Goal: Task Accomplishment & Management: Manage account settings

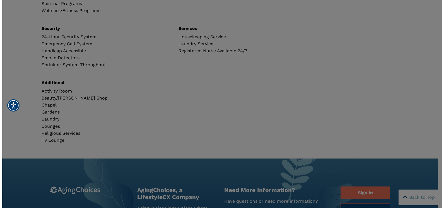
scroll to position [391, 0]
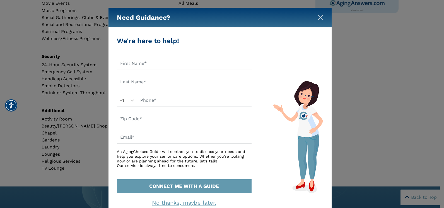
click at [321, 17] on img "Close" at bounding box center [321, 18] width 6 height 6
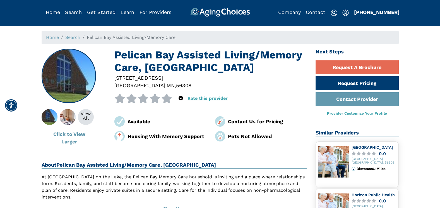
scroll to position [0, 0]
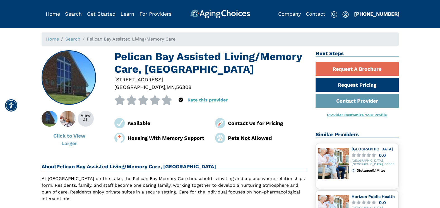
click at [344, 15] on img "Popover trigger" at bounding box center [346, 14] width 6 height 7
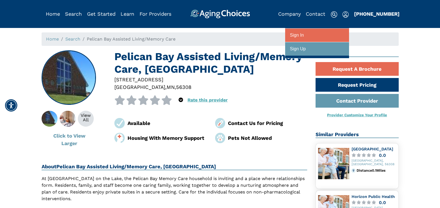
click at [313, 38] on div at bounding box center [317, 35] width 54 height 10
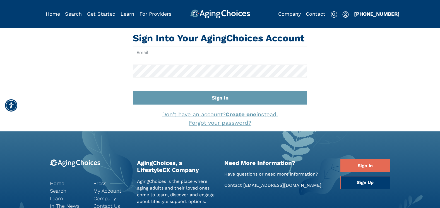
click at [299, 54] on keeper-lock "Open Keeper Popup" at bounding box center [300, 52] width 7 height 7
